Goal: Use online tool/utility: Utilize a website feature to perform a specific function

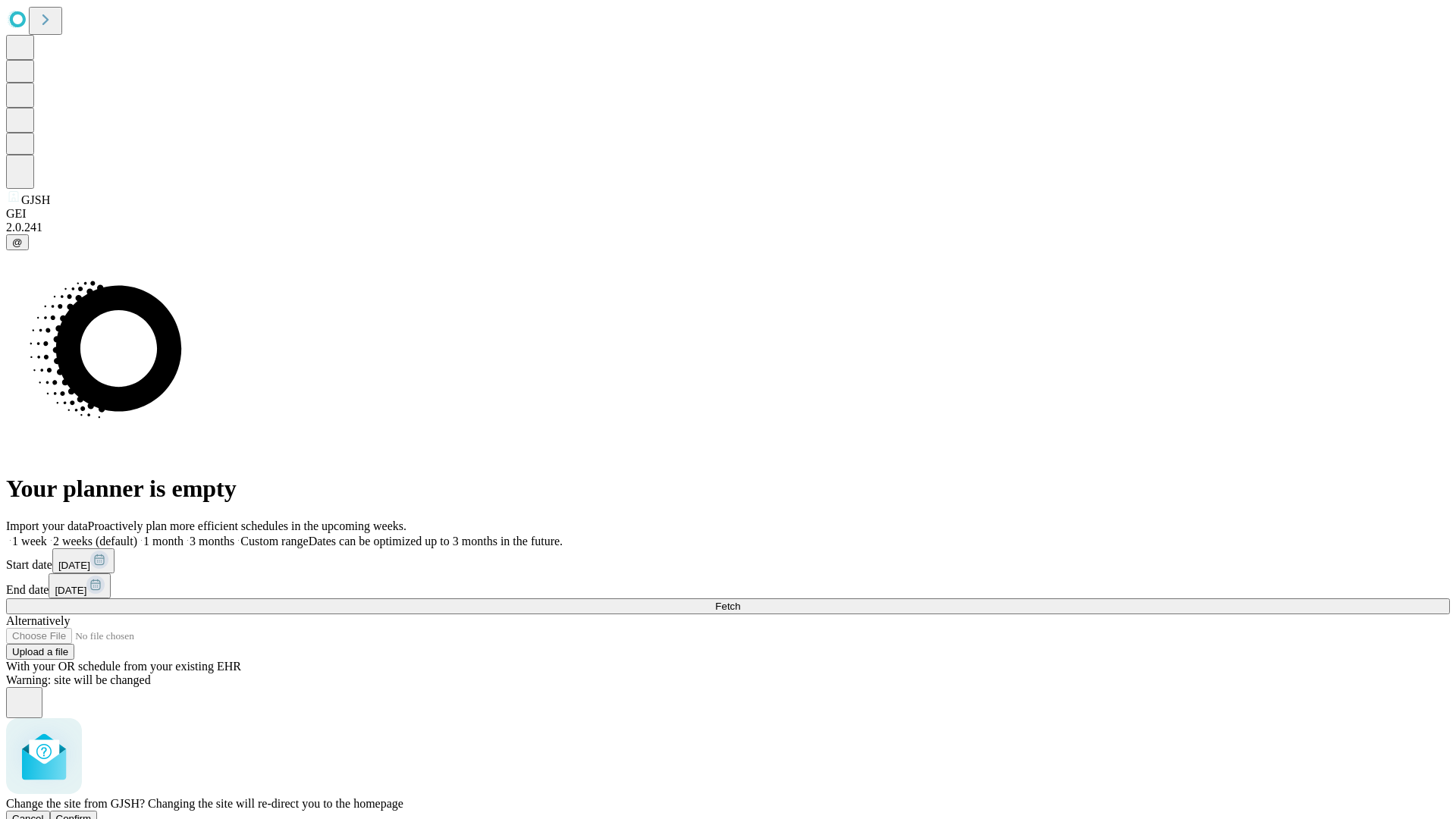
click at [92, 813] on span "Confirm" at bounding box center [74, 818] width 36 height 11
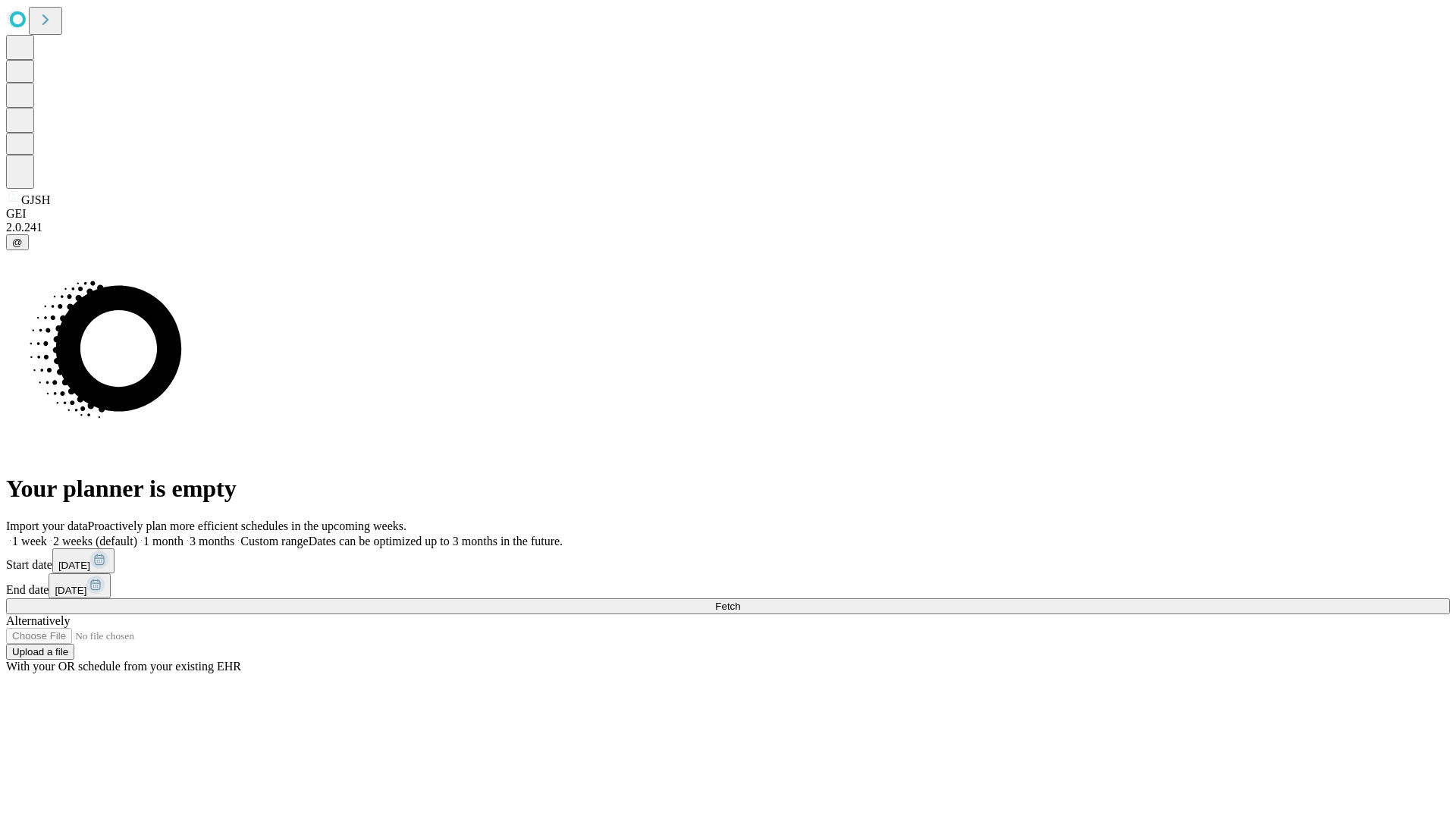
click at [47, 535] on label "1 week" at bounding box center [26, 541] width 41 height 13
click at [740, 600] on span "Fetch" at bounding box center [727, 606] width 25 height 11
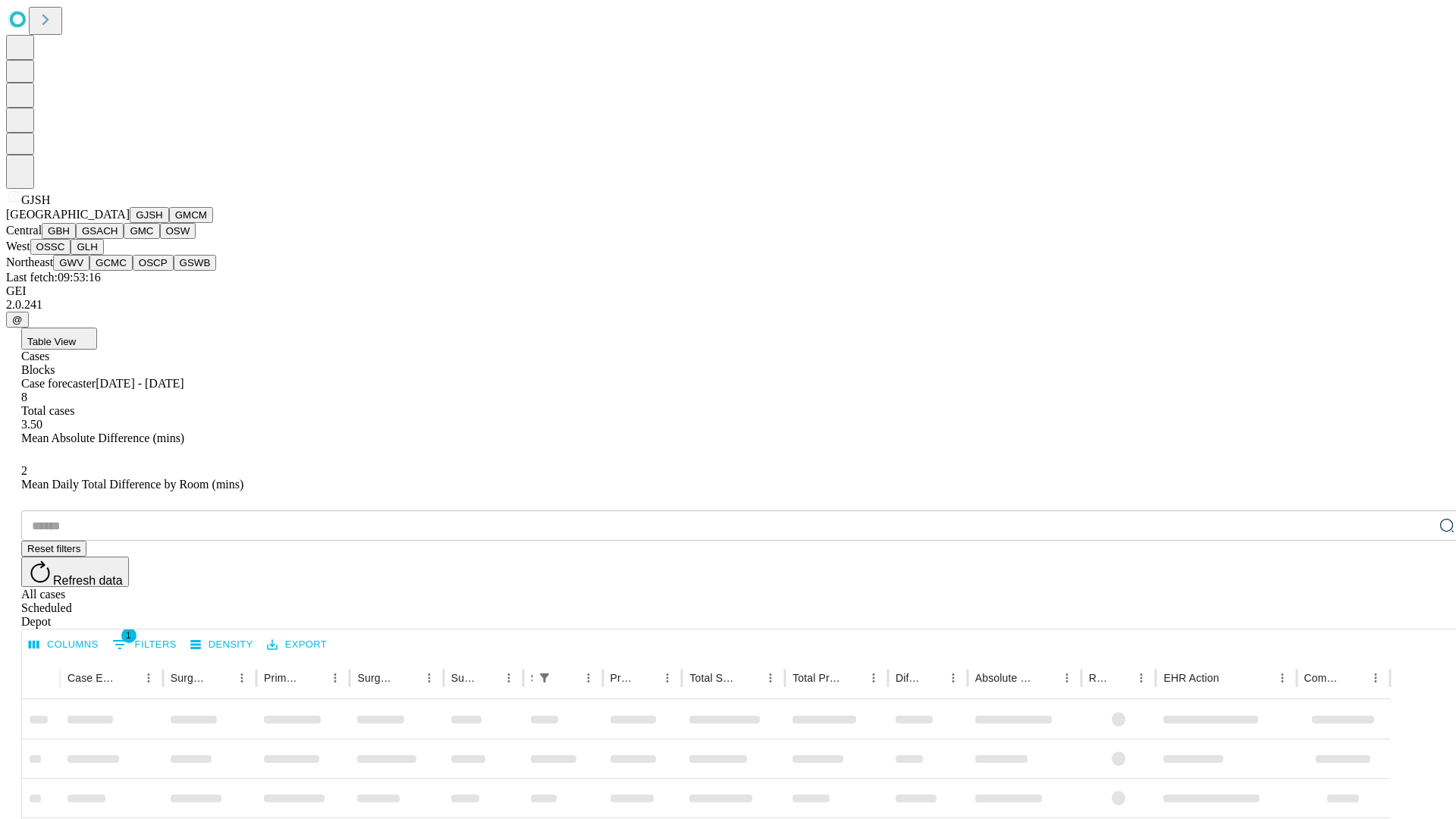
click at [169, 223] on button "GMCM" at bounding box center [191, 215] width 44 height 16
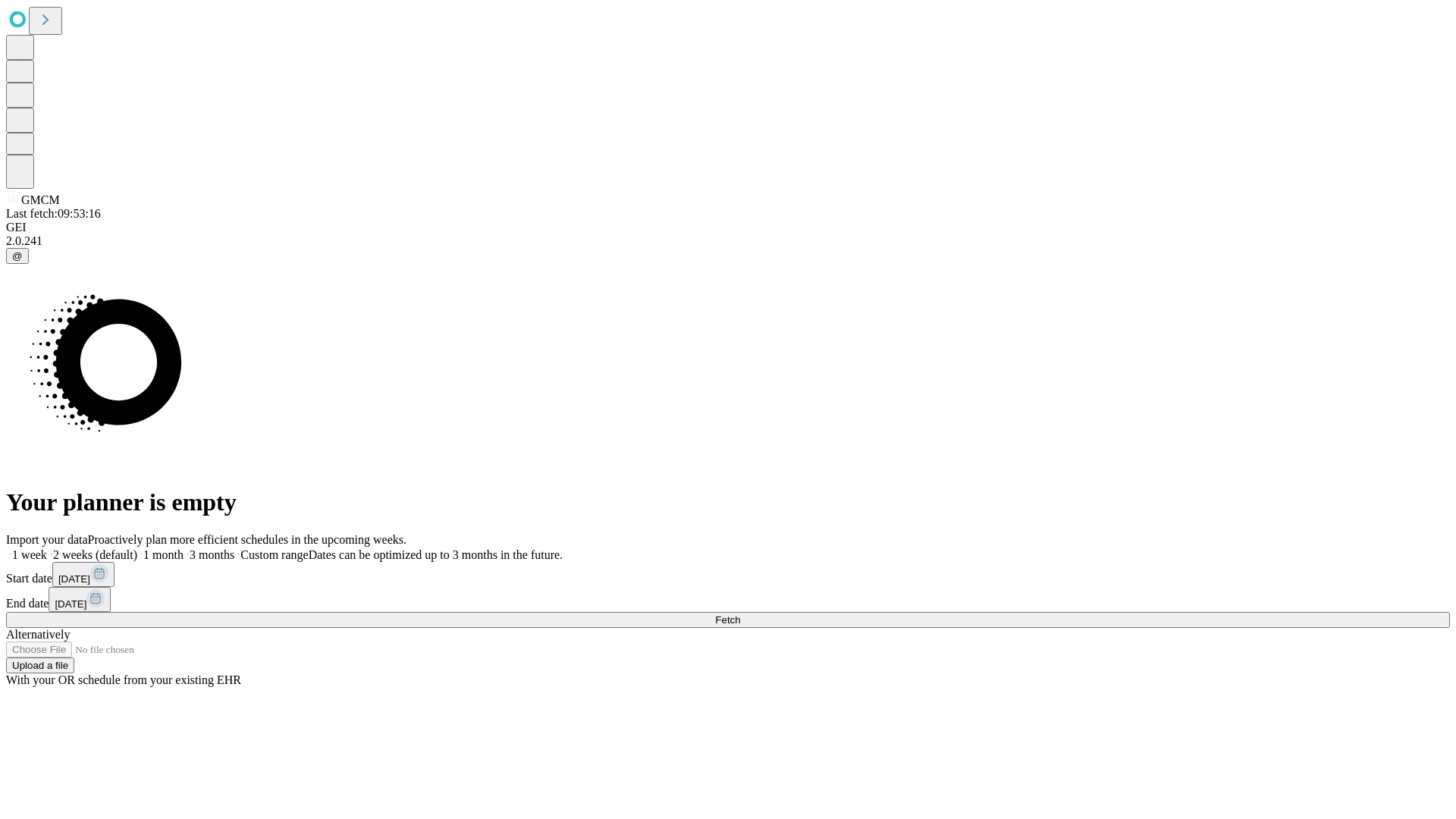
click at [47, 548] on label "1 week" at bounding box center [26, 555] width 41 height 13
click at [740, 614] on span "Fetch" at bounding box center [727, 620] width 25 height 11
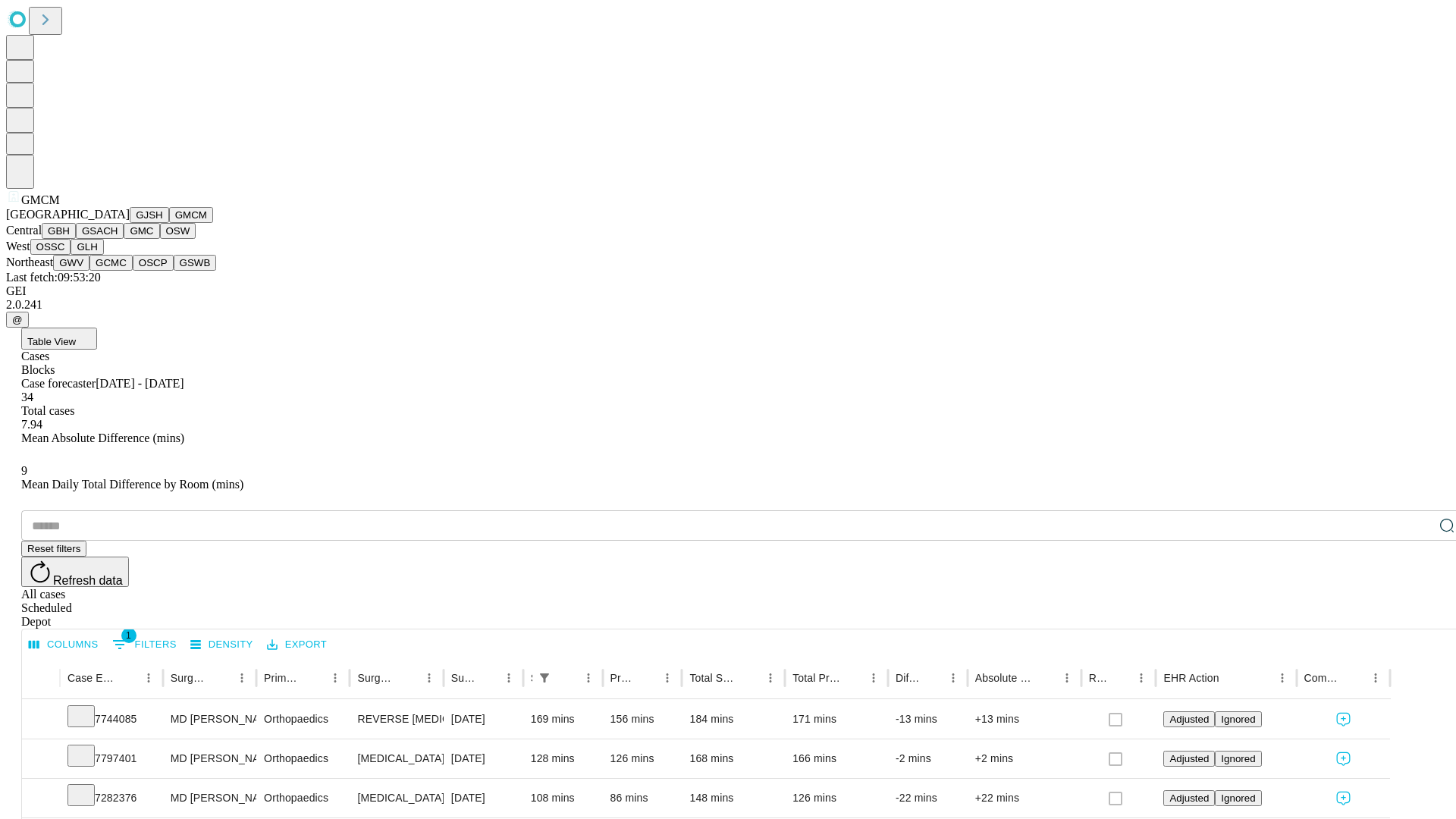
click at [76, 239] on button "GBH" at bounding box center [58, 231] width 34 height 16
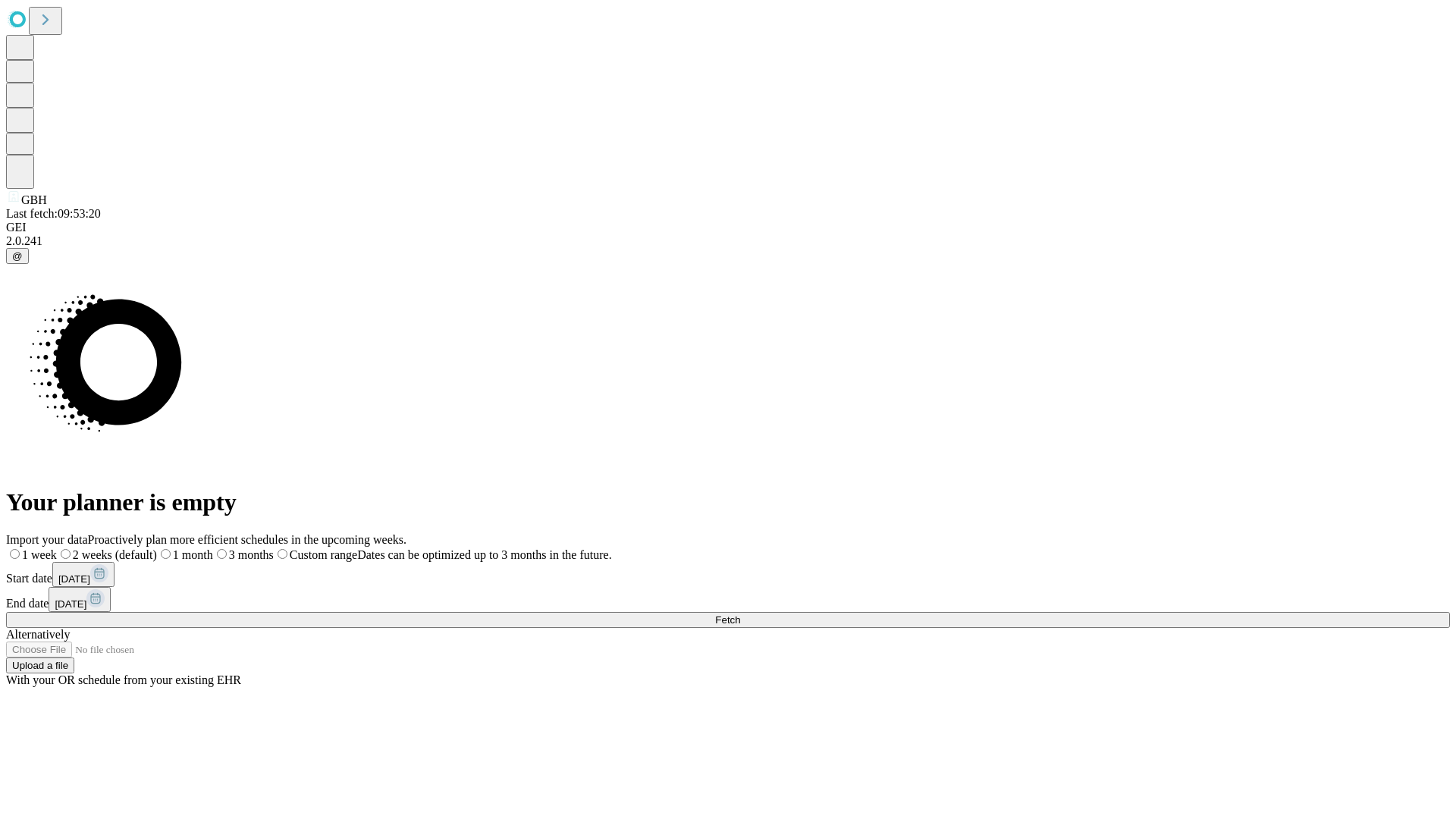
click at [57, 548] on label "1 week" at bounding box center [31, 555] width 51 height 13
click at [740, 614] on span "Fetch" at bounding box center [727, 620] width 25 height 11
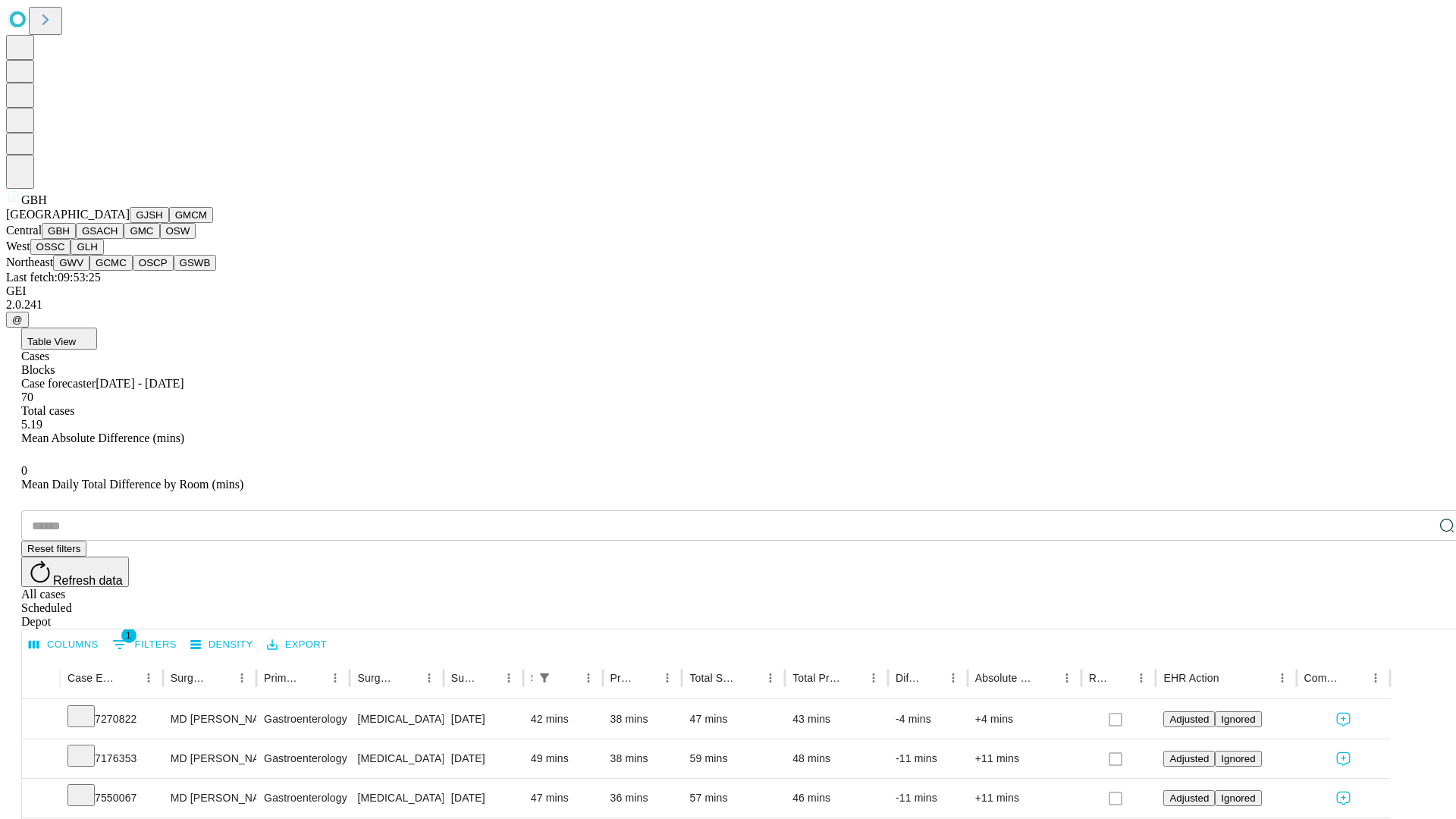
click at [117, 239] on button "GSACH" at bounding box center [100, 231] width 48 height 16
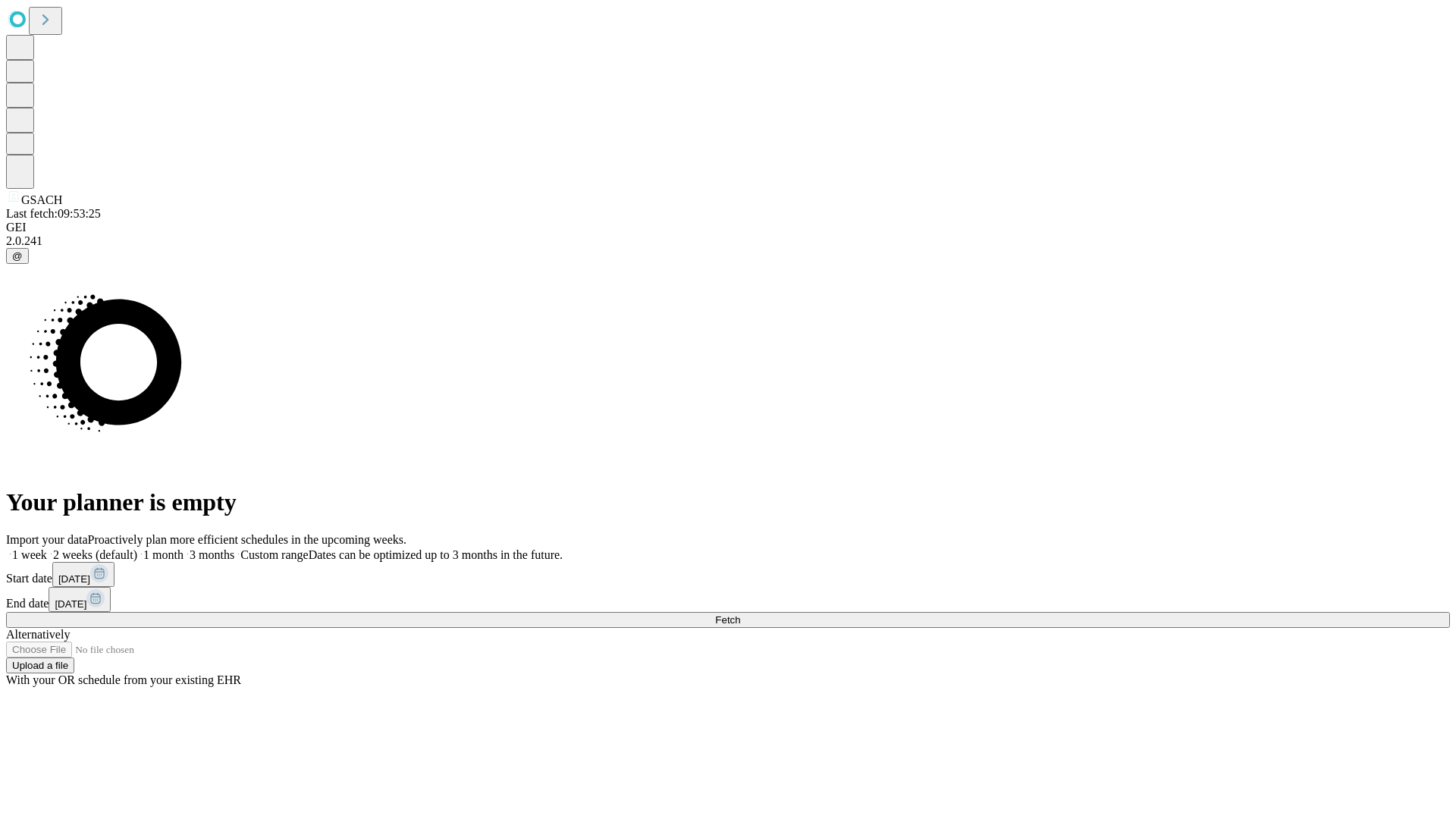
click at [47, 548] on label "1 week" at bounding box center [26, 555] width 41 height 13
click at [740, 614] on span "Fetch" at bounding box center [727, 620] width 25 height 11
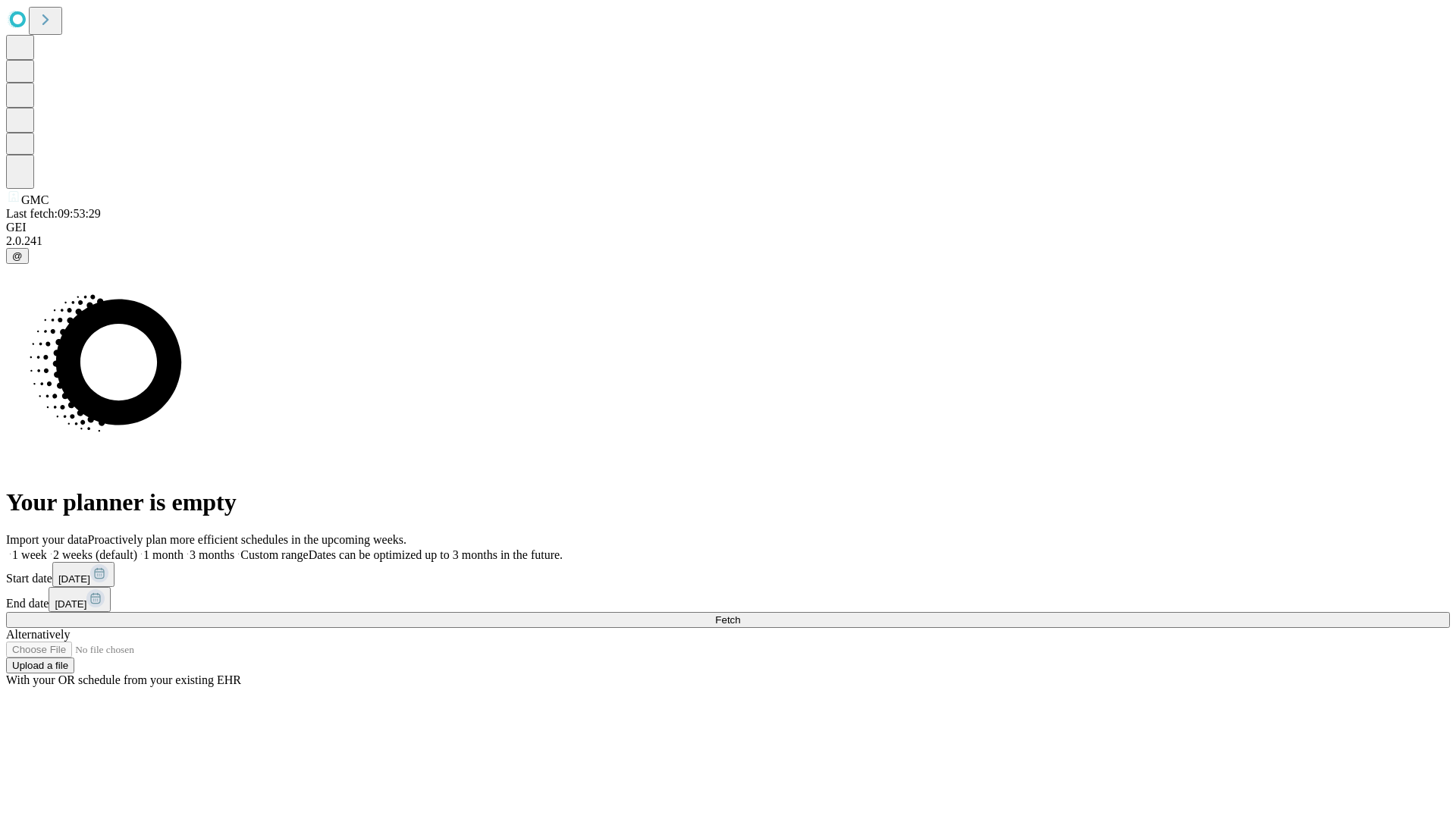
click at [740, 614] on span "Fetch" at bounding box center [727, 620] width 25 height 11
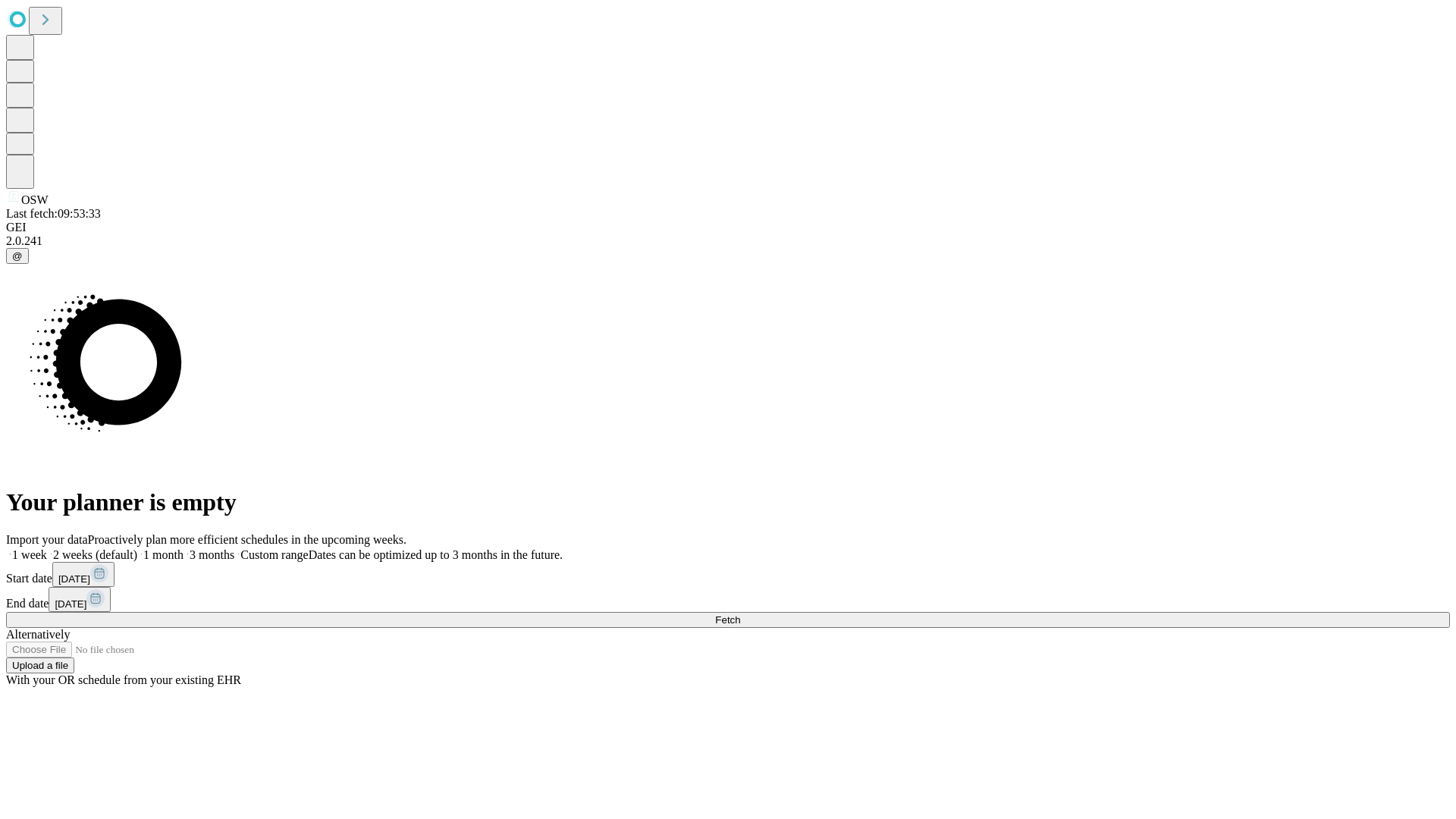
click at [47, 548] on label "1 week" at bounding box center [26, 555] width 41 height 13
click at [740, 614] on span "Fetch" at bounding box center [727, 620] width 25 height 11
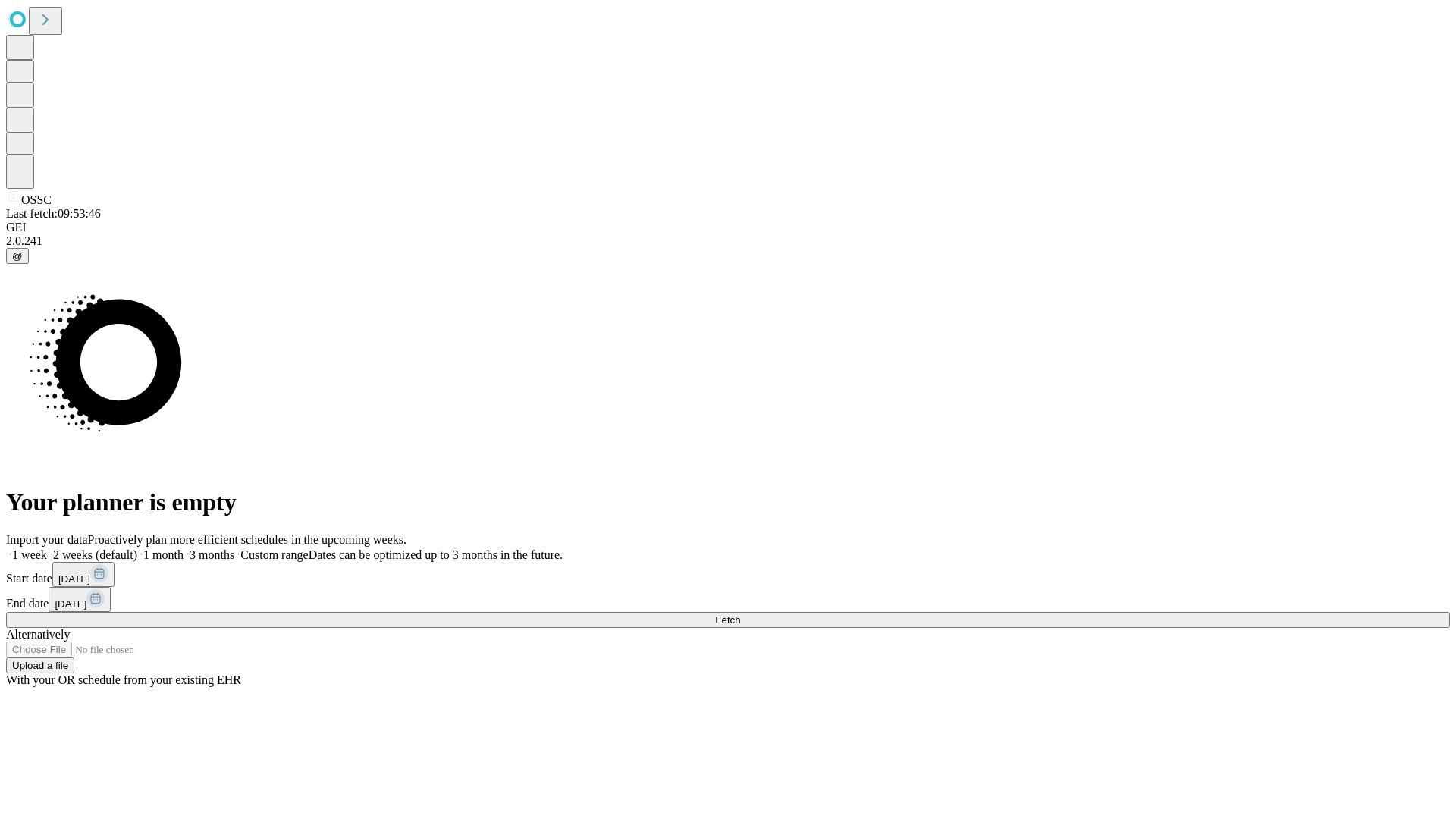
click at [47, 548] on label "1 week" at bounding box center [26, 555] width 41 height 13
click at [740, 614] on span "Fetch" at bounding box center [727, 620] width 25 height 11
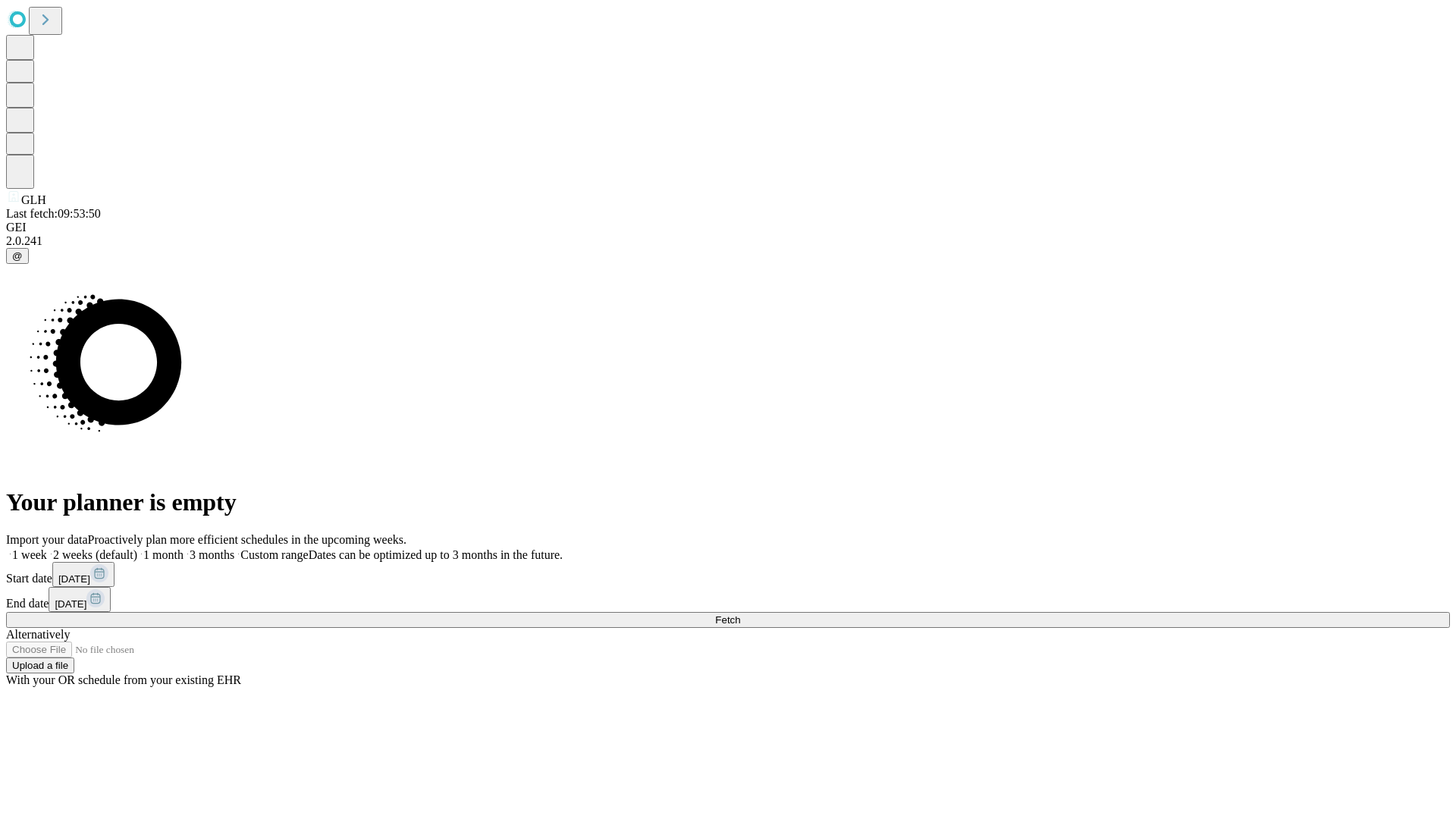
click at [47, 548] on label "1 week" at bounding box center [26, 555] width 41 height 13
click at [740, 614] on span "Fetch" at bounding box center [727, 620] width 25 height 11
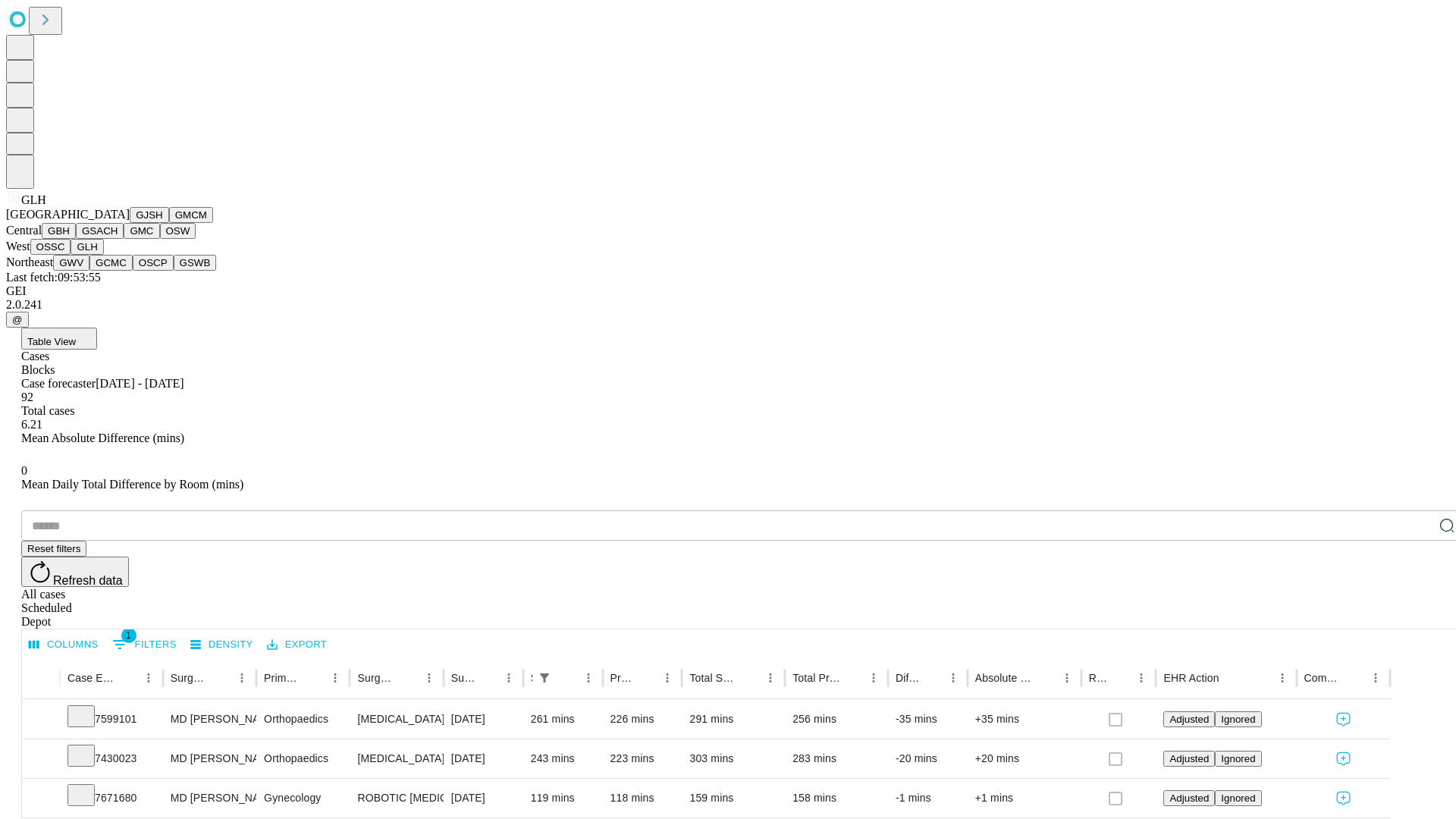
click at [89, 271] on button "GWV" at bounding box center [71, 262] width 36 height 16
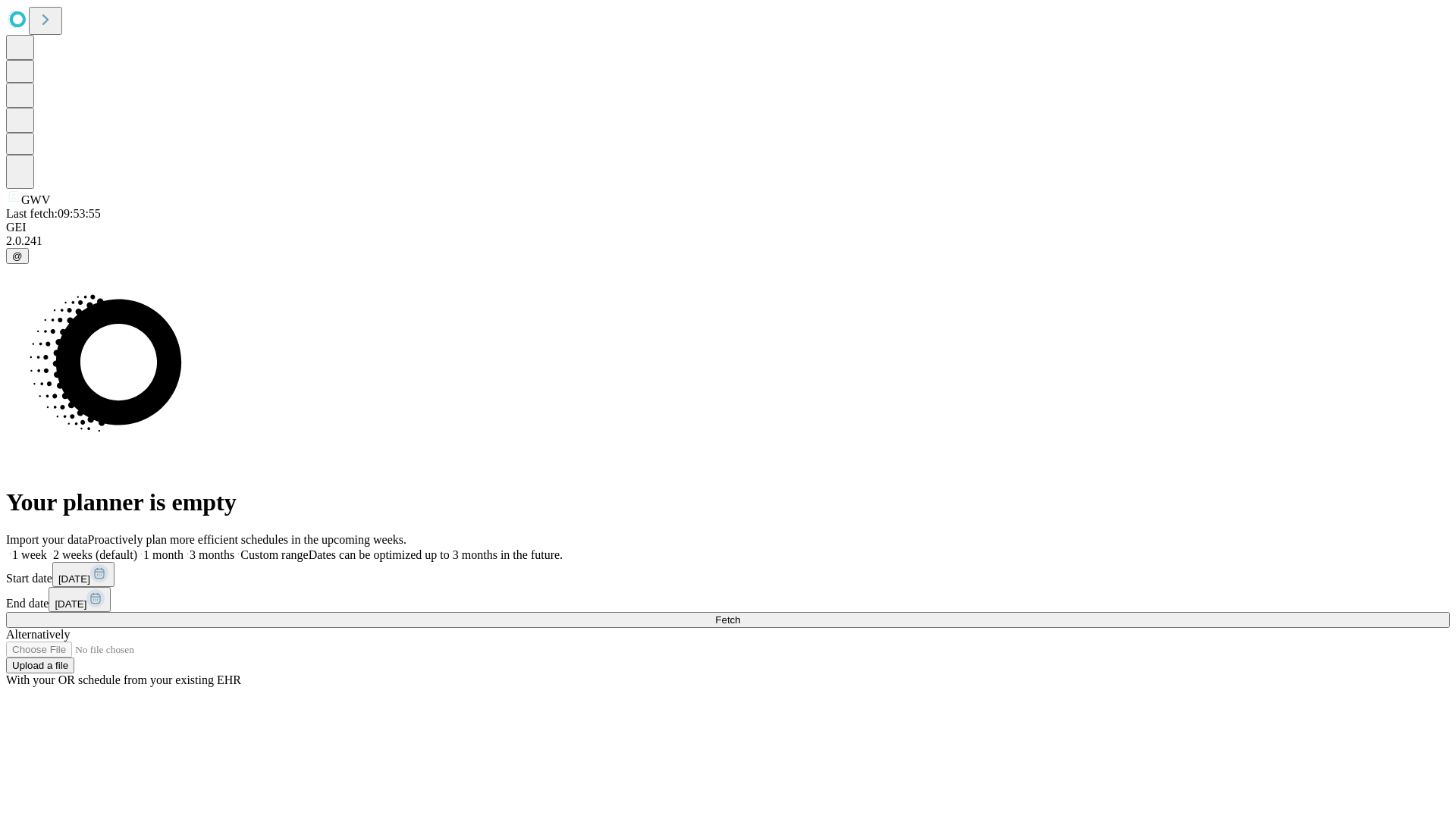
click at [47, 548] on label "1 week" at bounding box center [26, 555] width 41 height 13
click at [740, 614] on span "Fetch" at bounding box center [727, 620] width 25 height 11
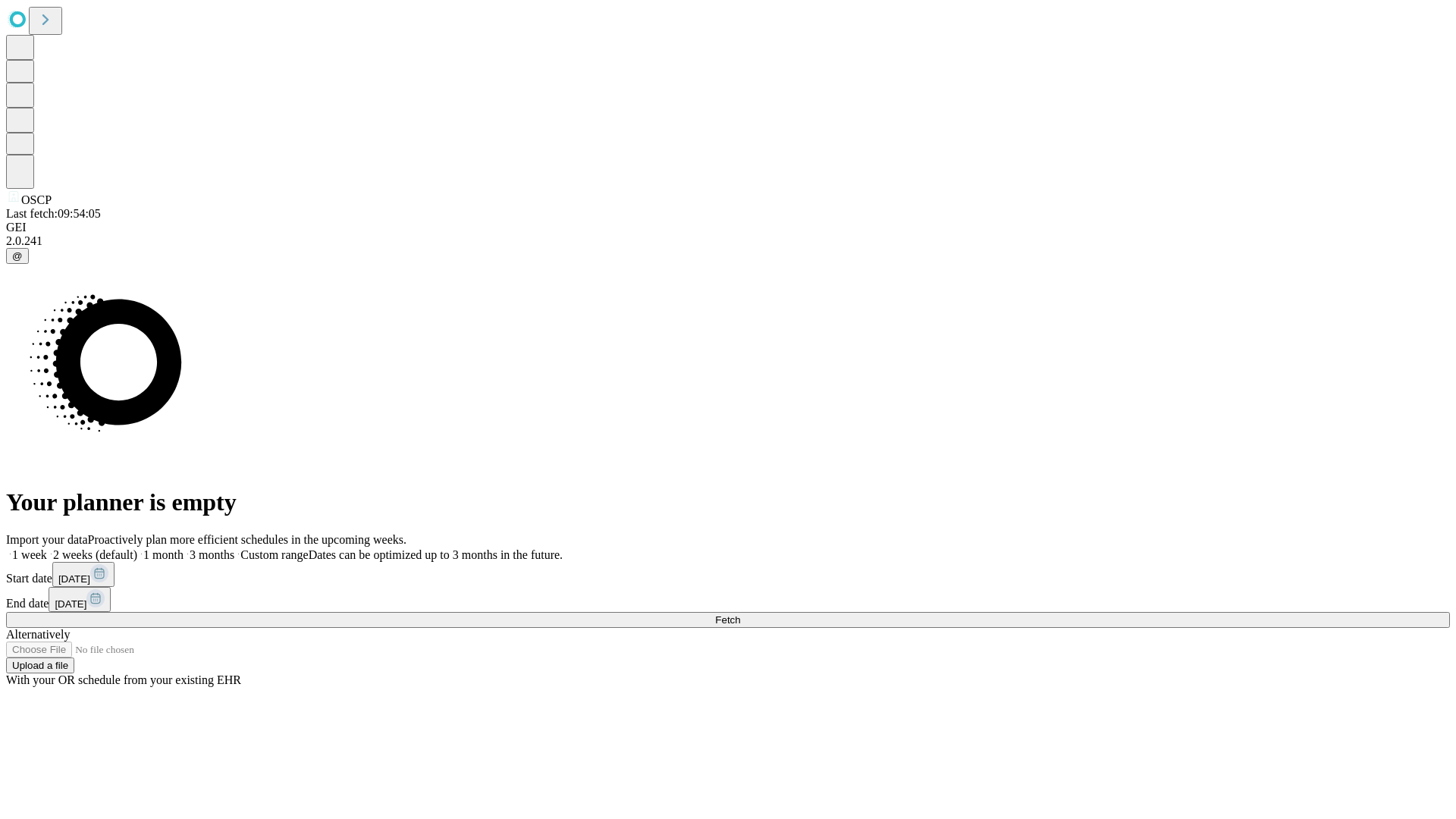
click at [47, 548] on label "1 week" at bounding box center [26, 555] width 41 height 13
click at [740, 614] on span "Fetch" at bounding box center [727, 620] width 25 height 11
